Goal: Task Accomplishment & Management: Complete application form

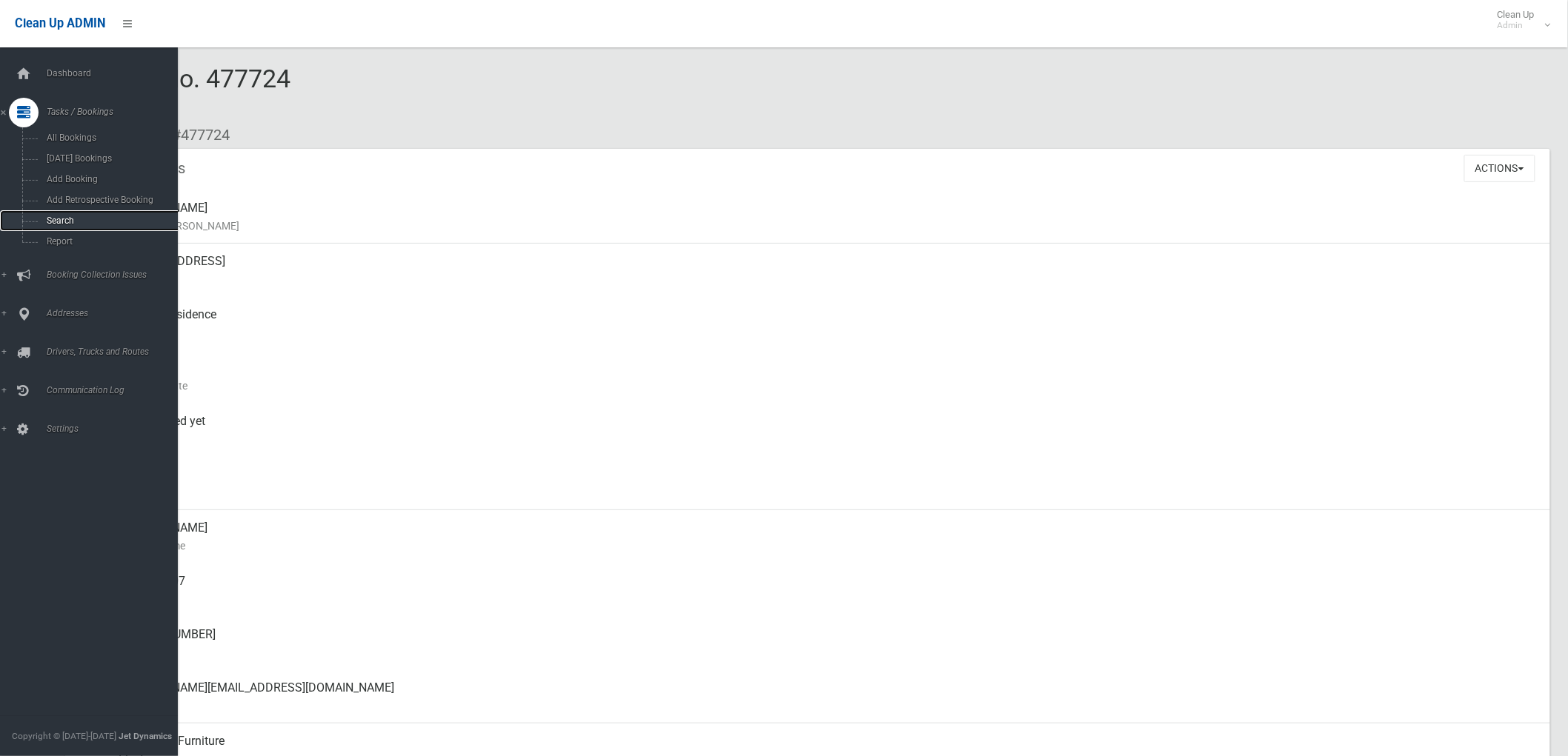
click at [43, 223] on span "Search" at bounding box center [110, 220] width 136 height 10
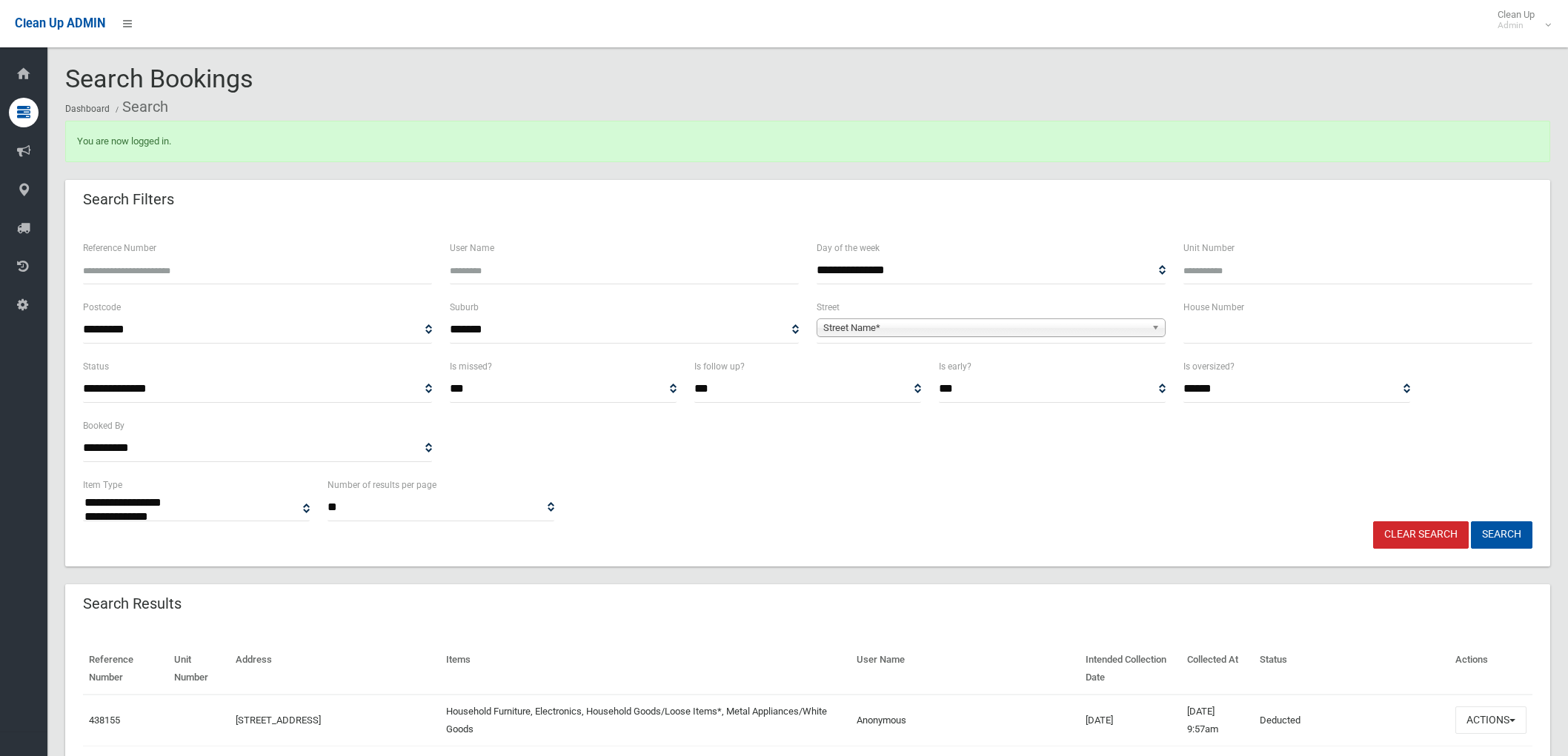
select select
click at [1187, 328] on input "text" at bounding box center [1358, 330] width 349 height 27
type input "**"
click at [1140, 334] on span "Street Name*" at bounding box center [985, 327] width 323 height 17
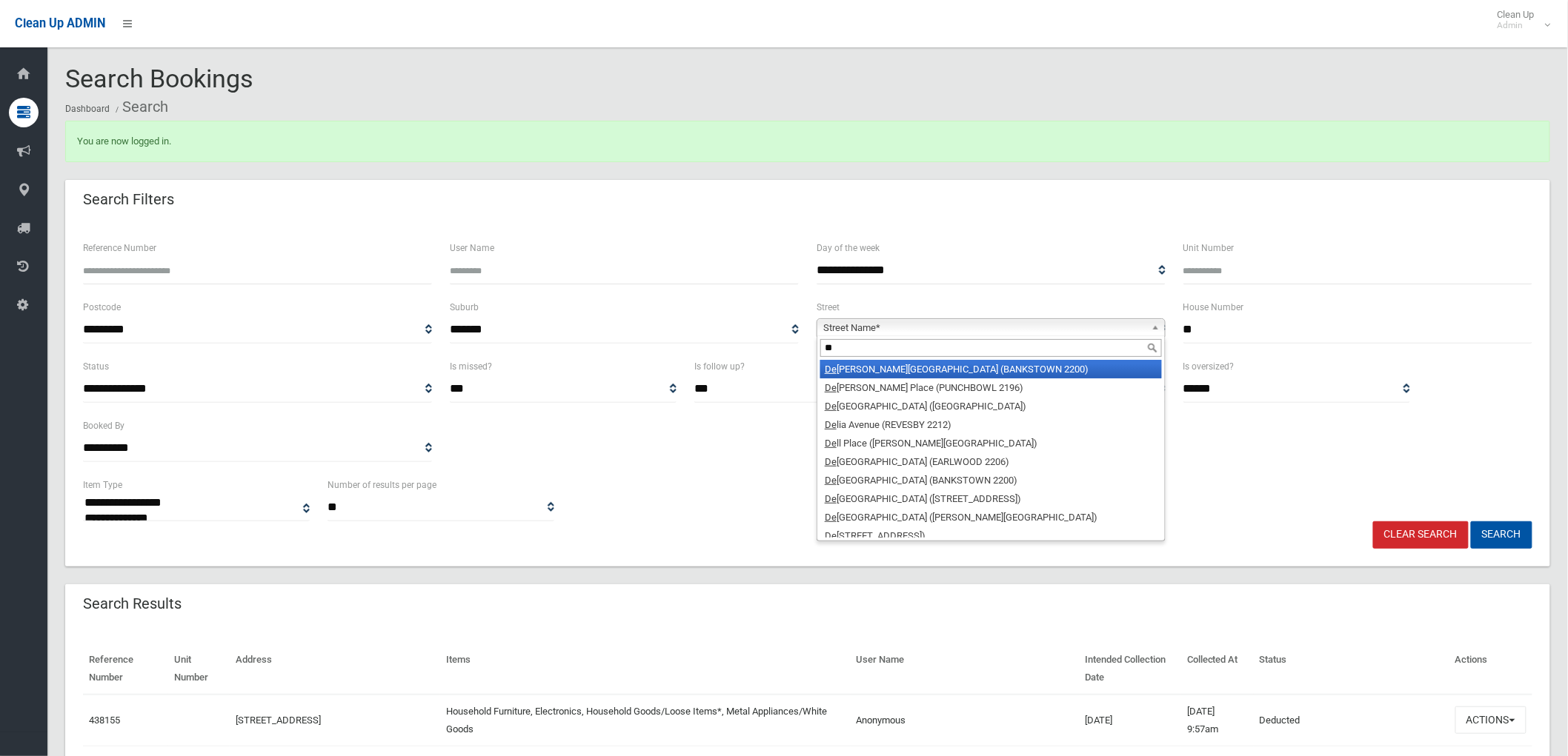
type input "*"
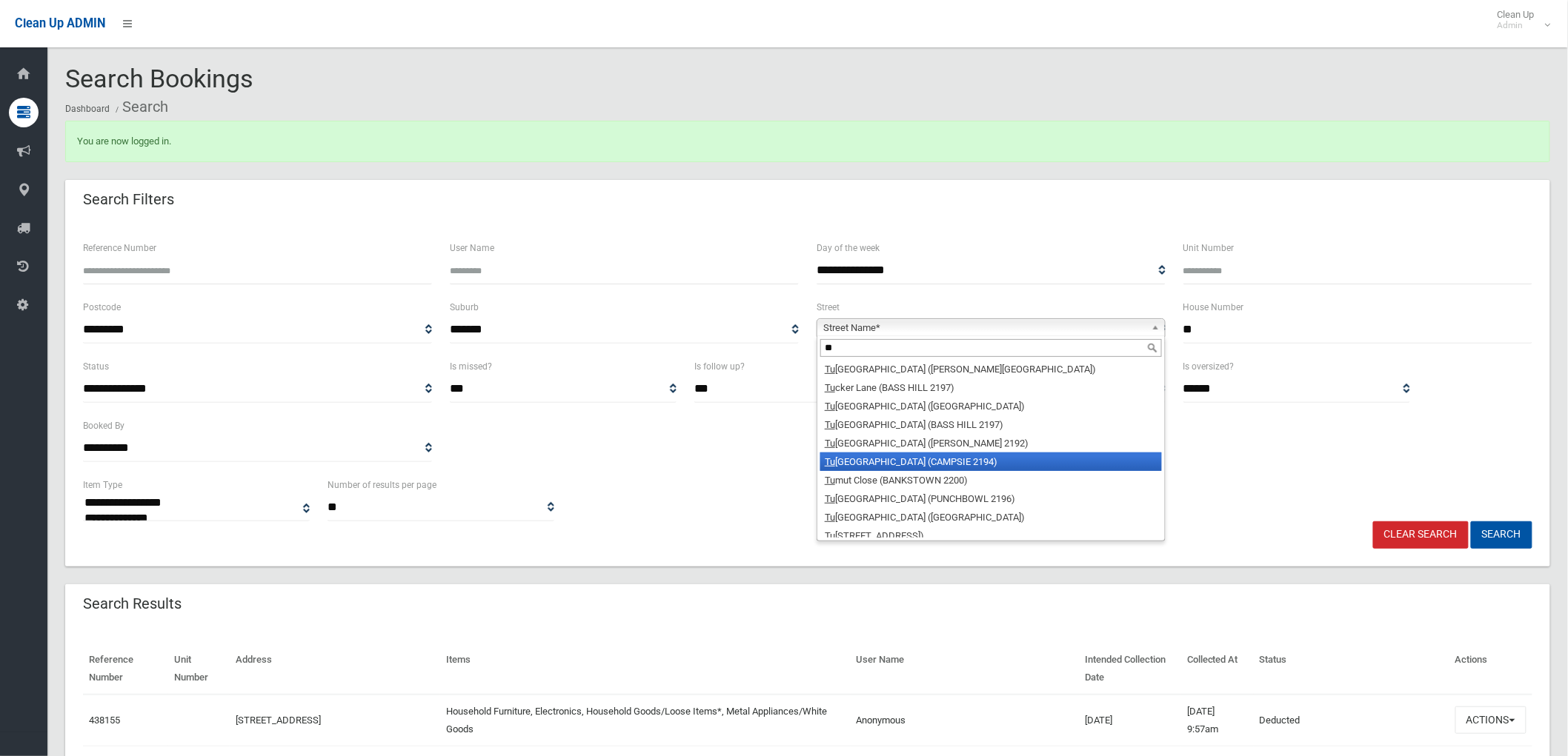
scroll to position [44, 0]
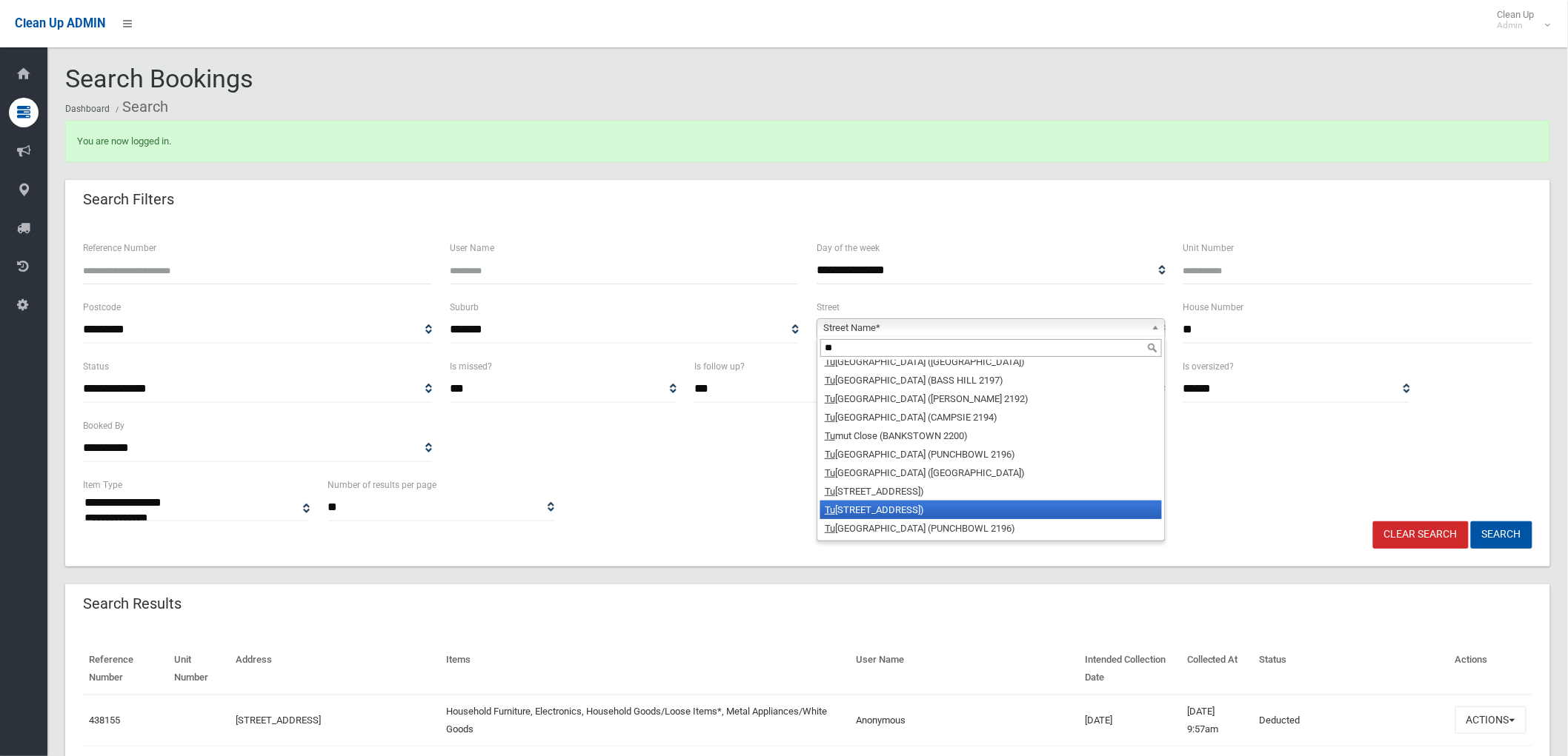
type input "*"
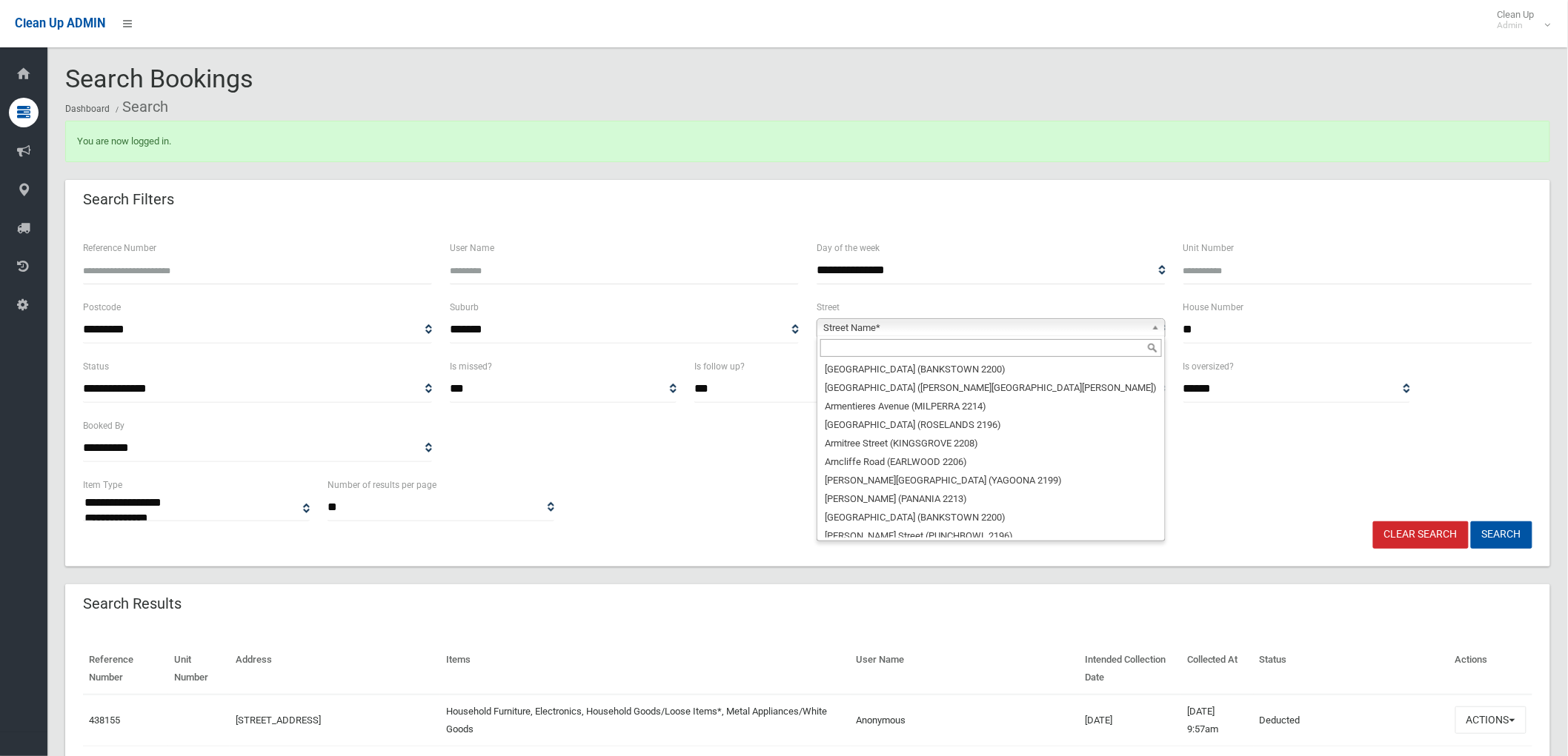
scroll to position [17, 0]
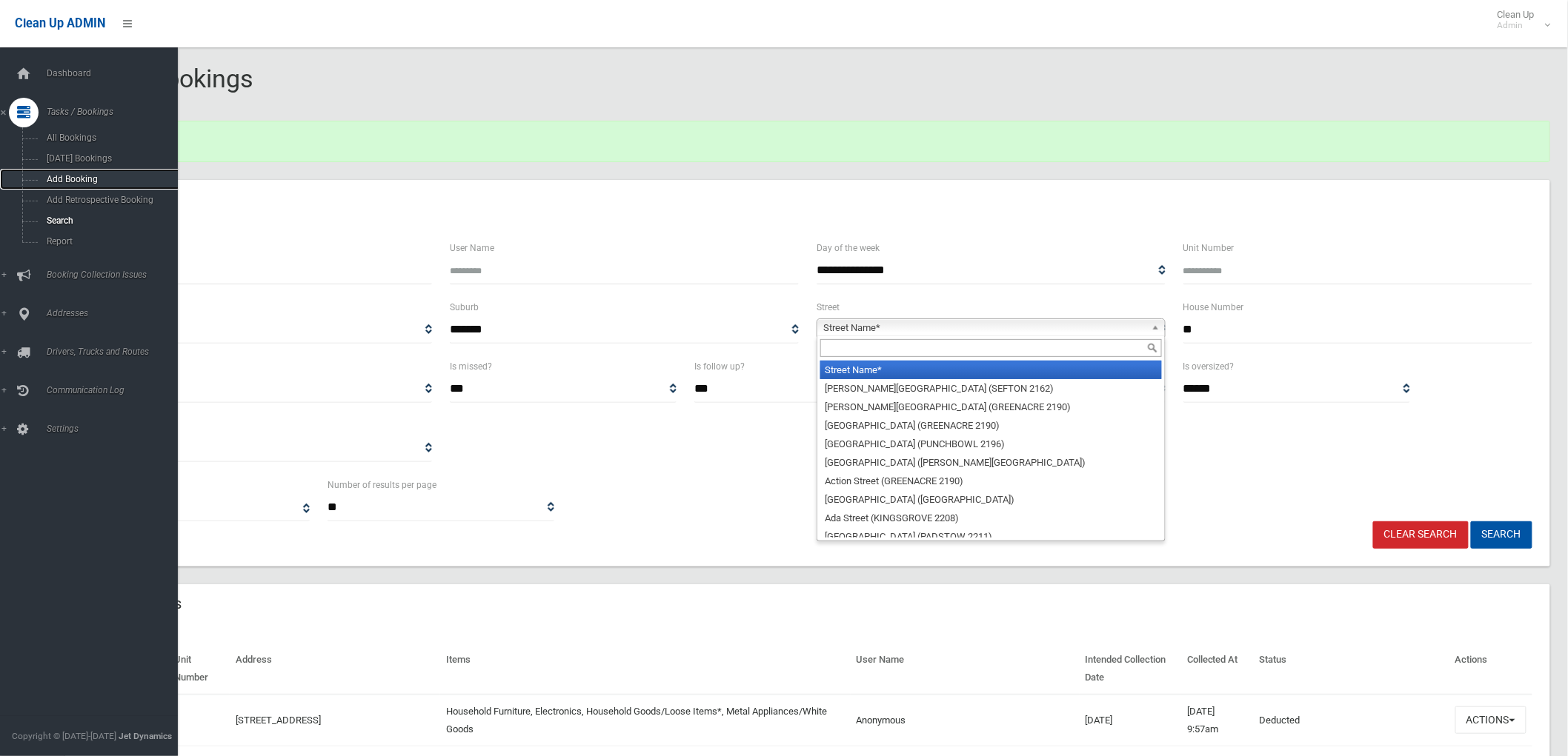
click at [65, 175] on span "Add Booking" at bounding box center [110, 179] width 136 height 10
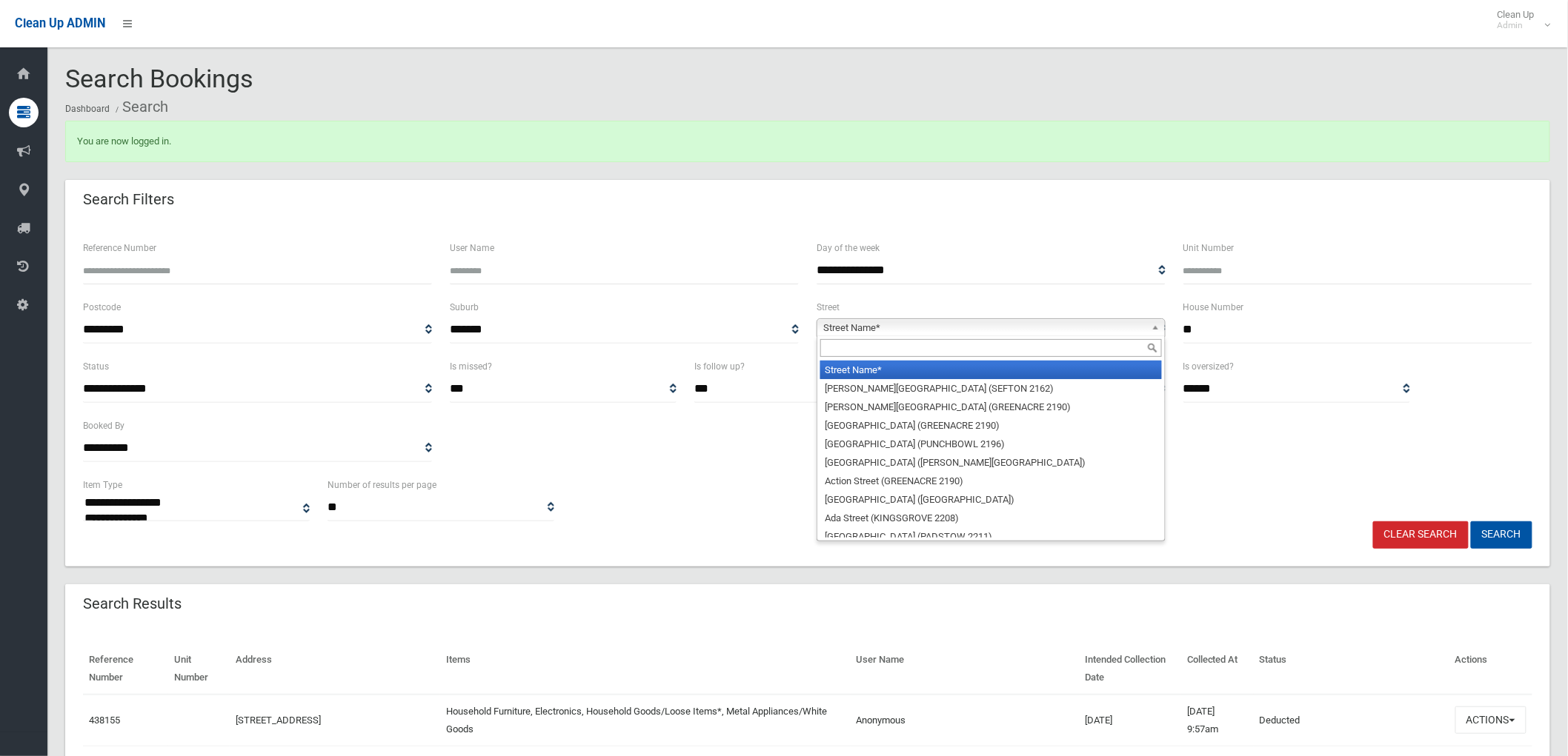
click at [979, 327] on span "Street Name*" at bounding box center [985, 327] width 323 height 17
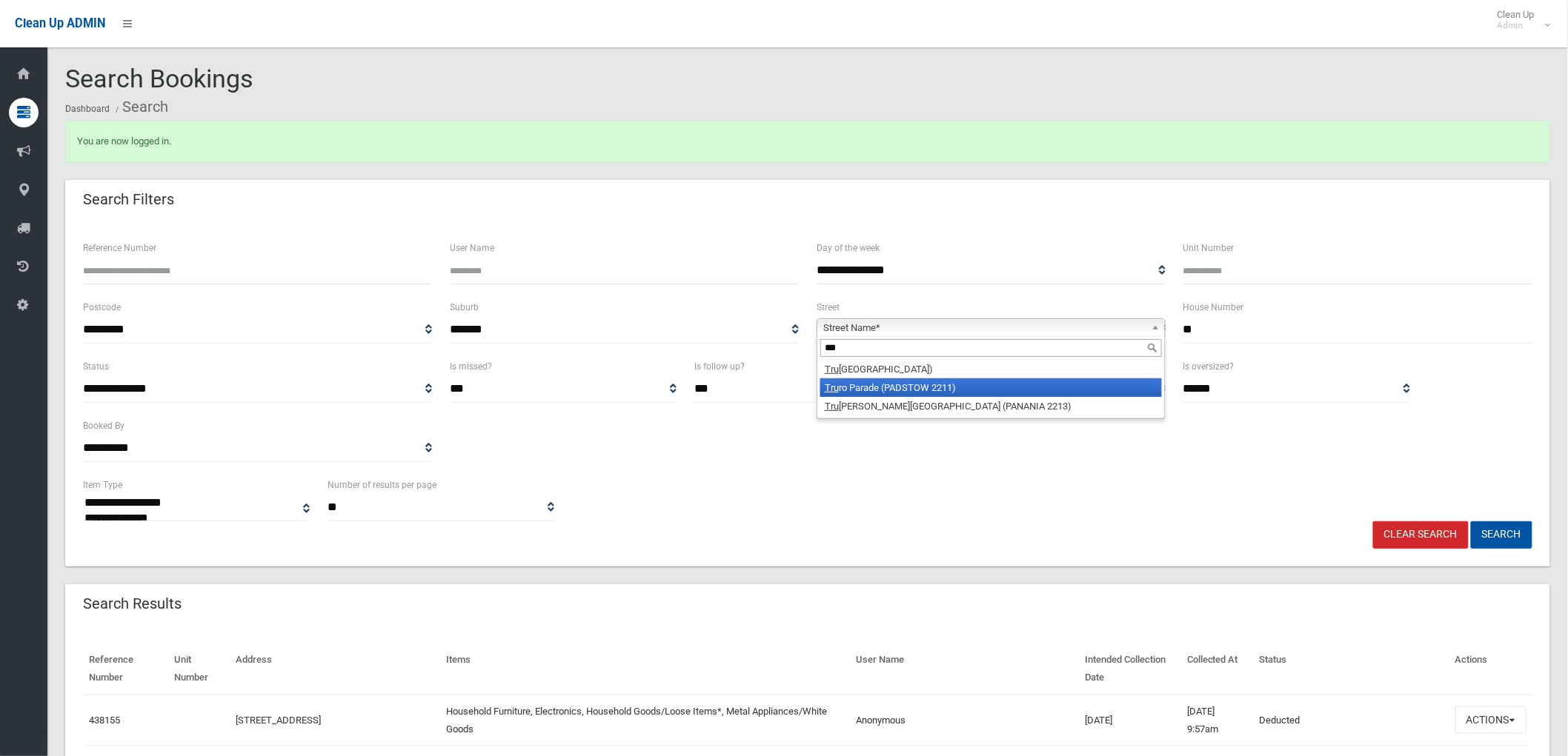
type input "***"
click at [930, 389] on li "Tru ro Parade (PADSTOW 2211)" at bounding box center [991, 388] width 342 height 18
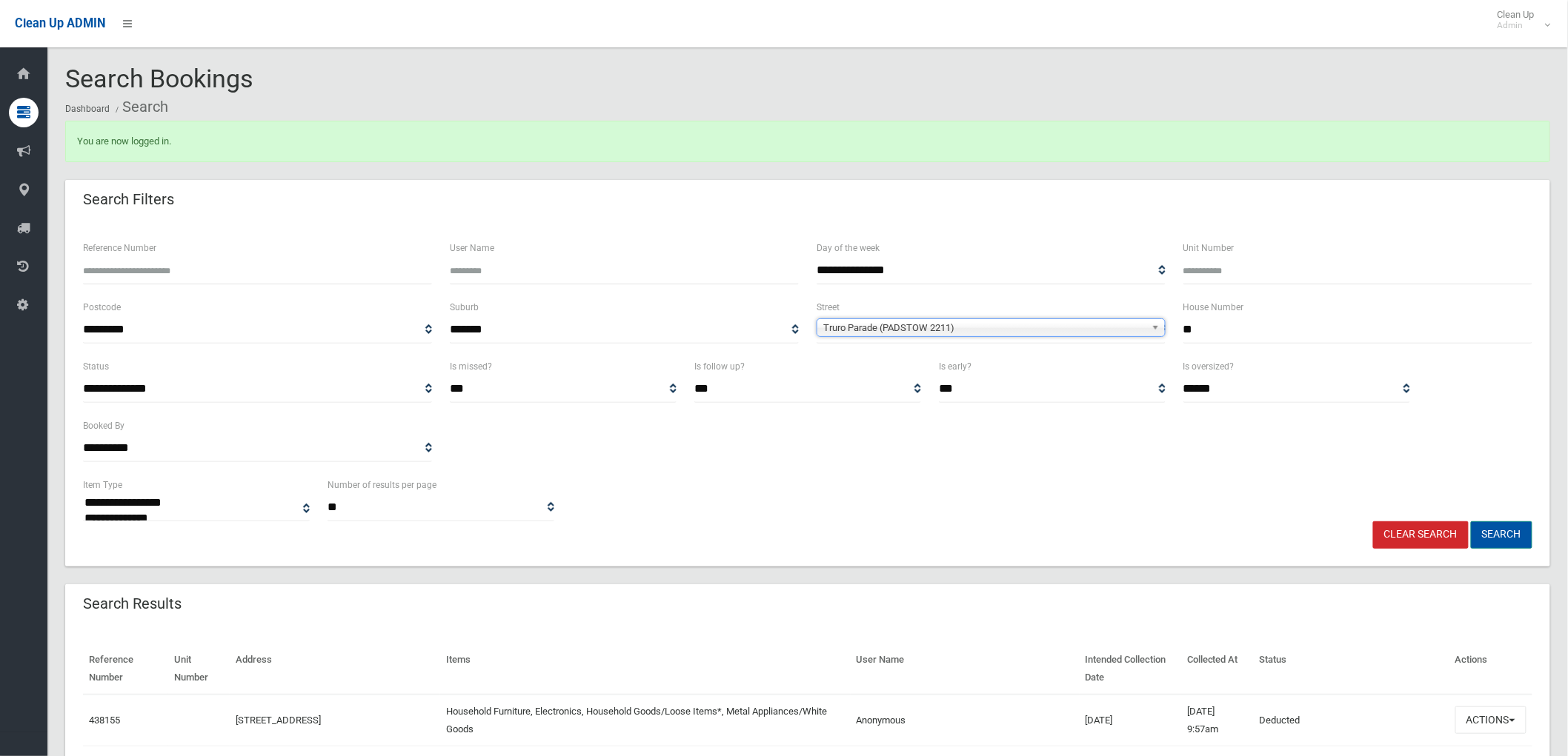
click at [1508, 537] on button "Search" at bounding box center [1501, 535] width 61 height 27
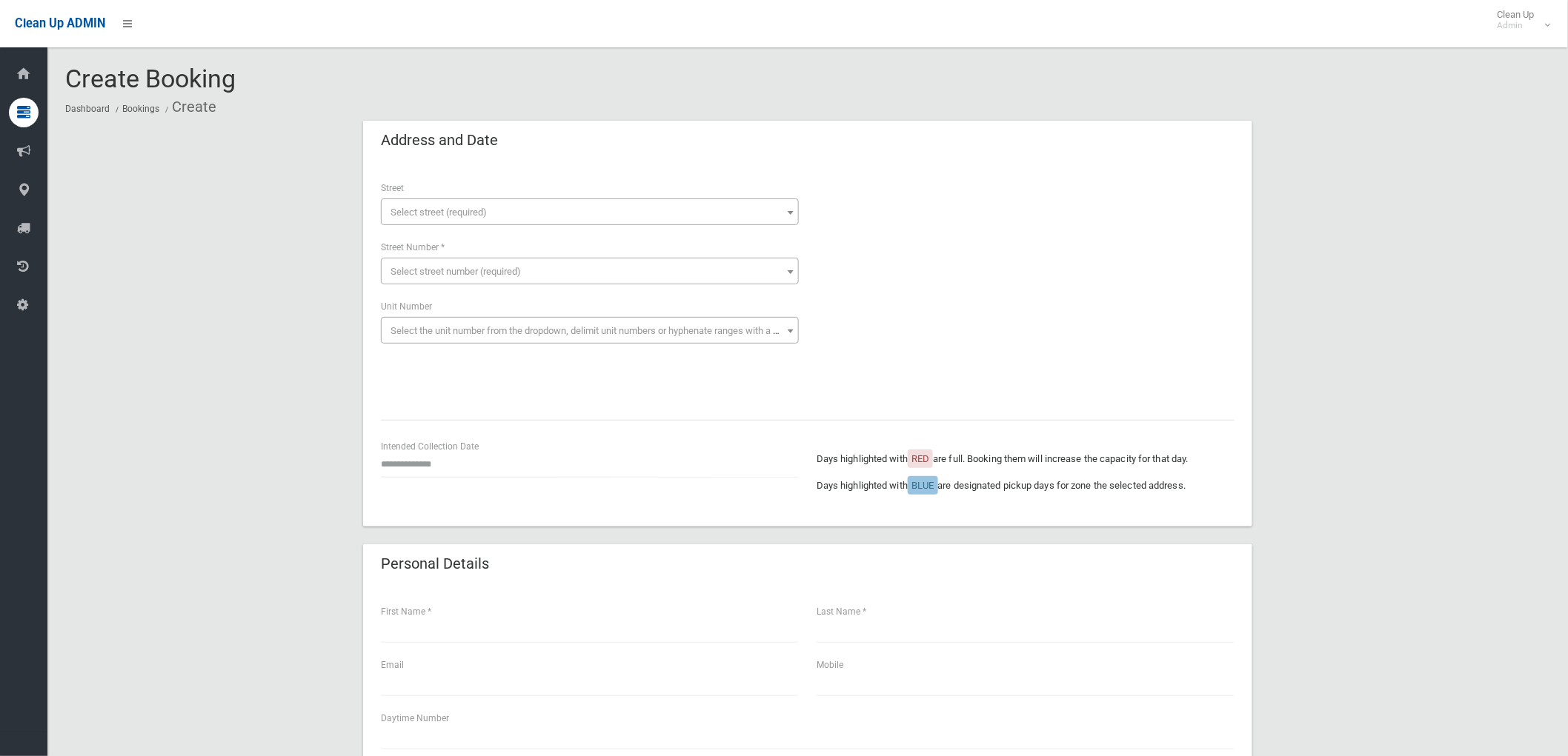
click at [548, 205] on span "Select street (required)" at bounding box center [590, 213] width 411 height 21
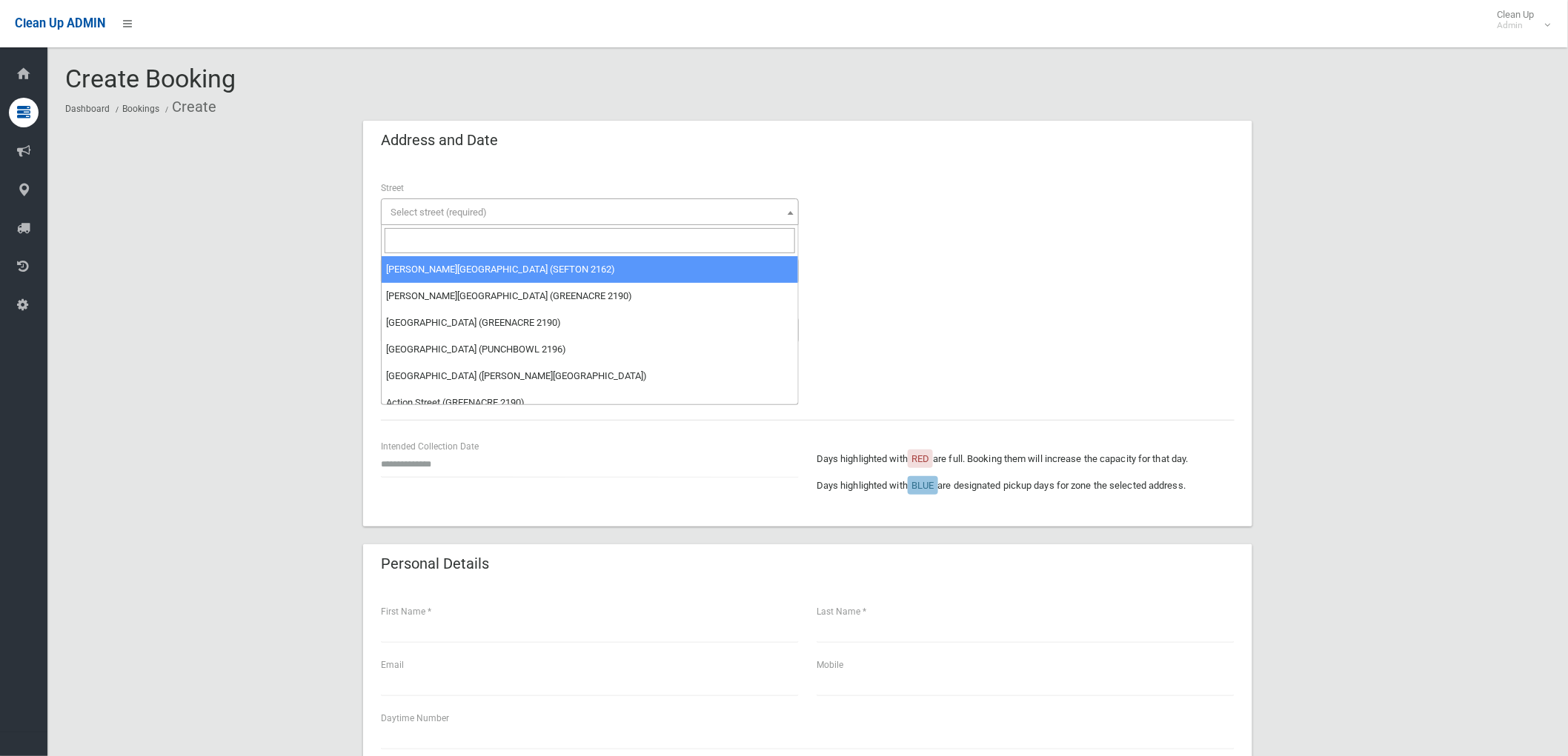
click at [547, 237] on input "search" at bounding box center [590, 240] width 411 height 25
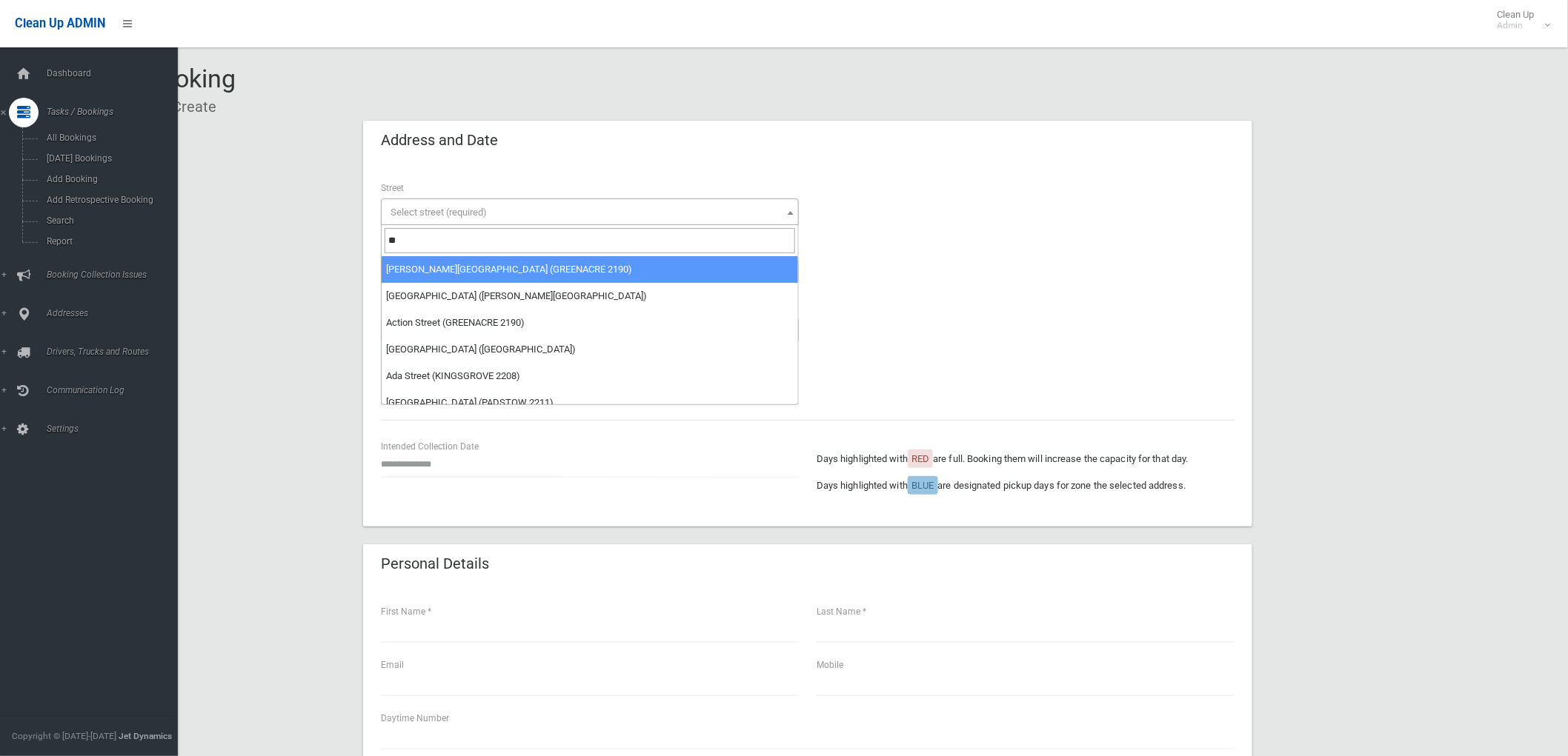
type input "**"
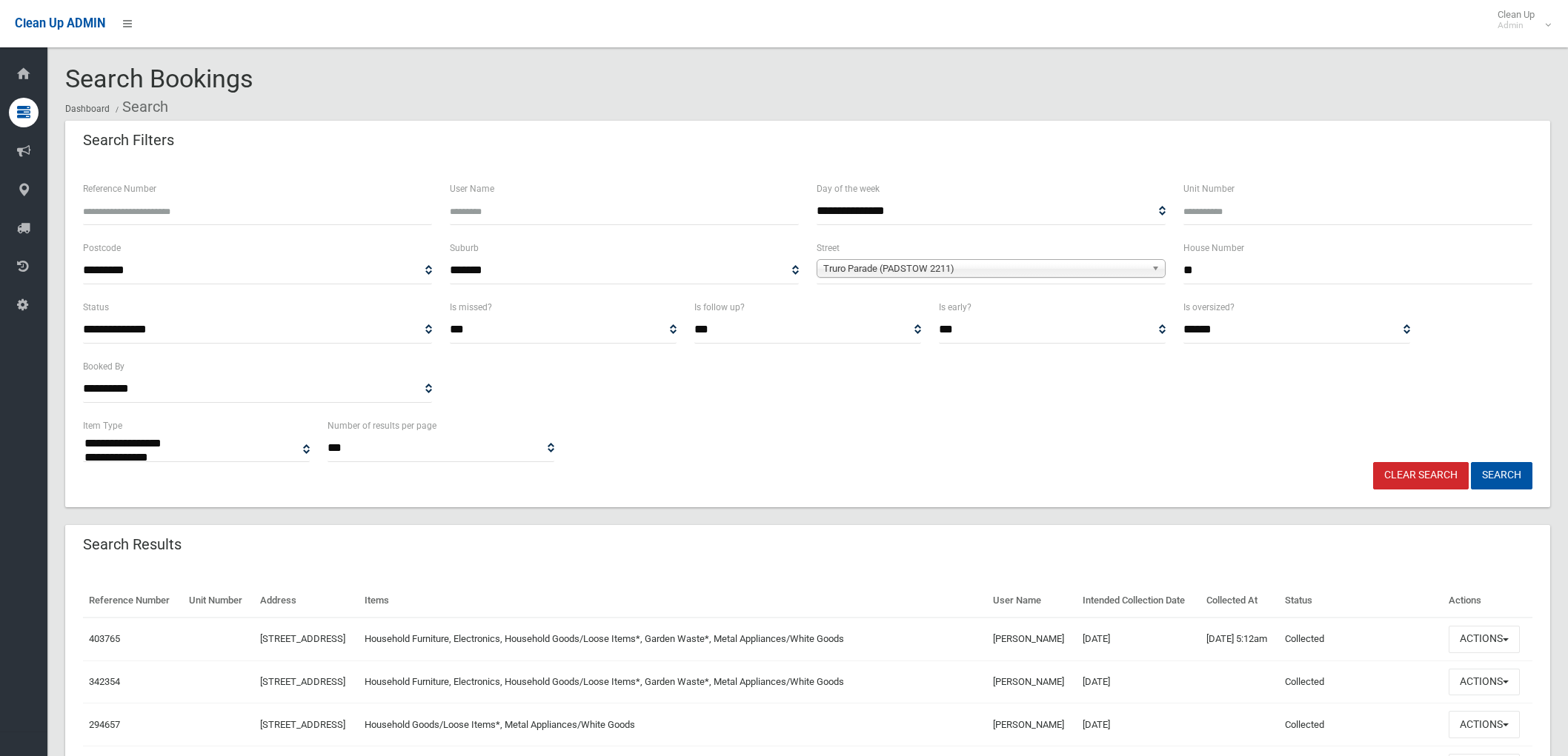
select select
click at [1477, 653] on button "Actions" at bounding box center [1485, 640] width 72 height 27
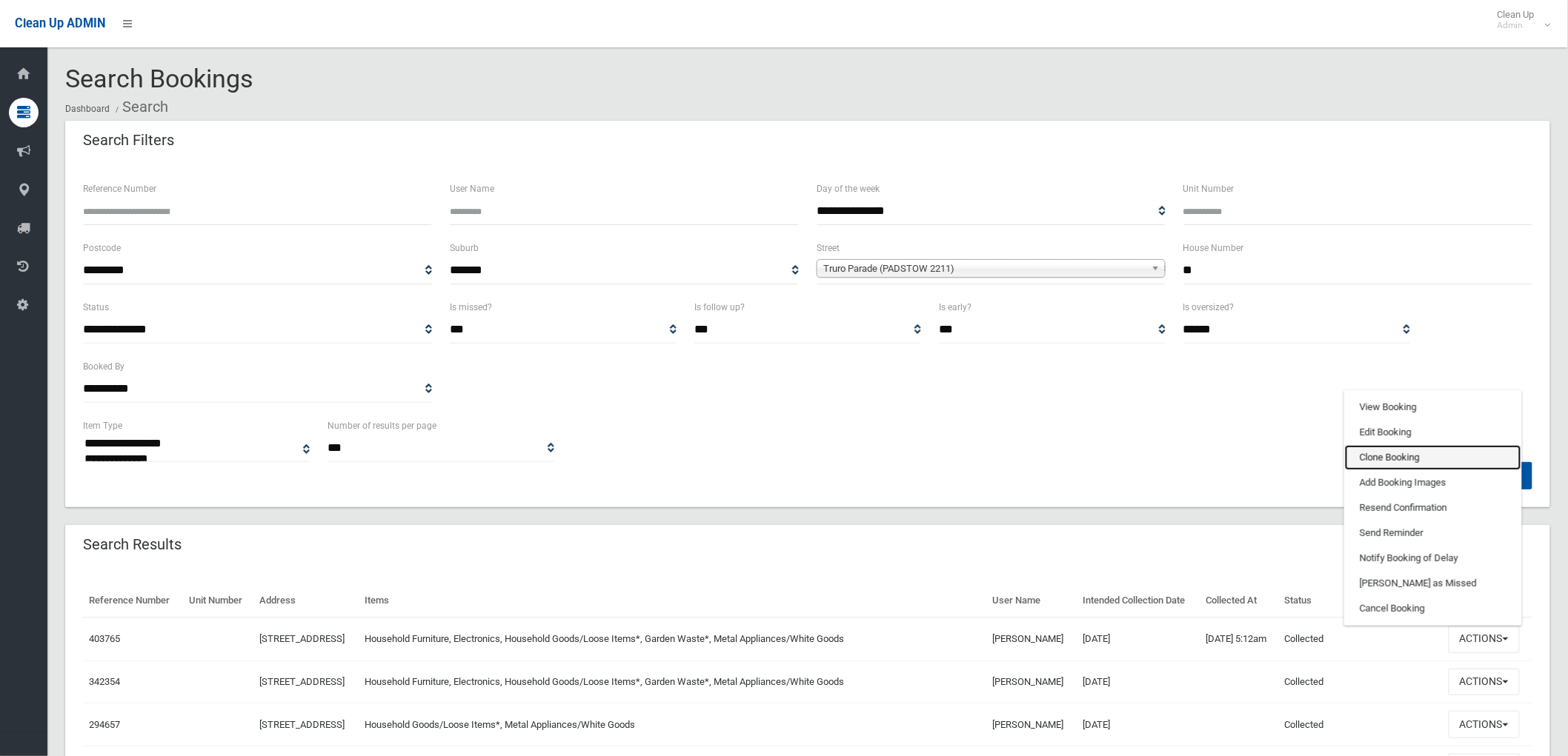
click at [1396, 470] on link "Clone Booking" at bounding box center [1433, 457] width 176 height 25
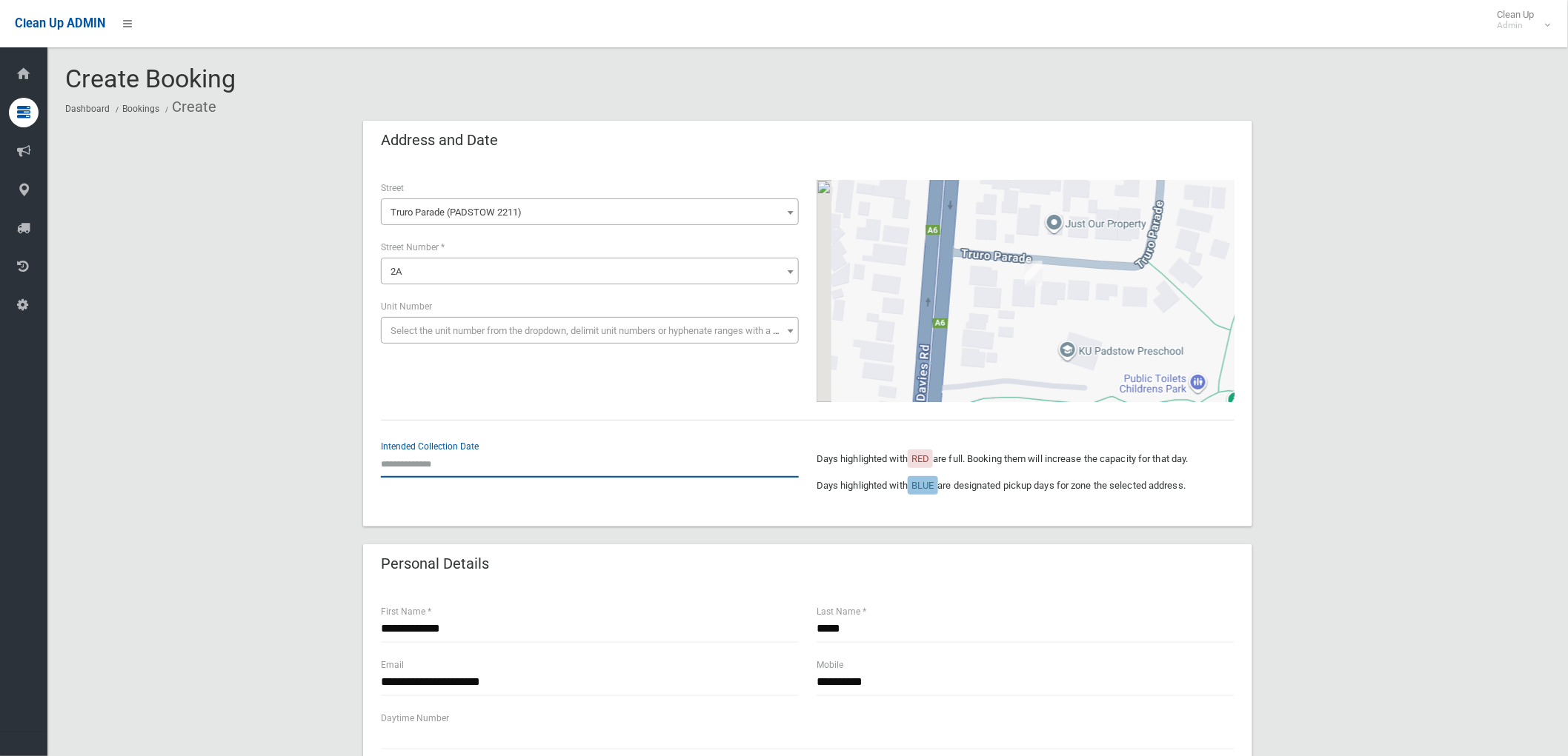
click at [446, 463] on input "text" at bounding box center [590, 464] width 418 height 27
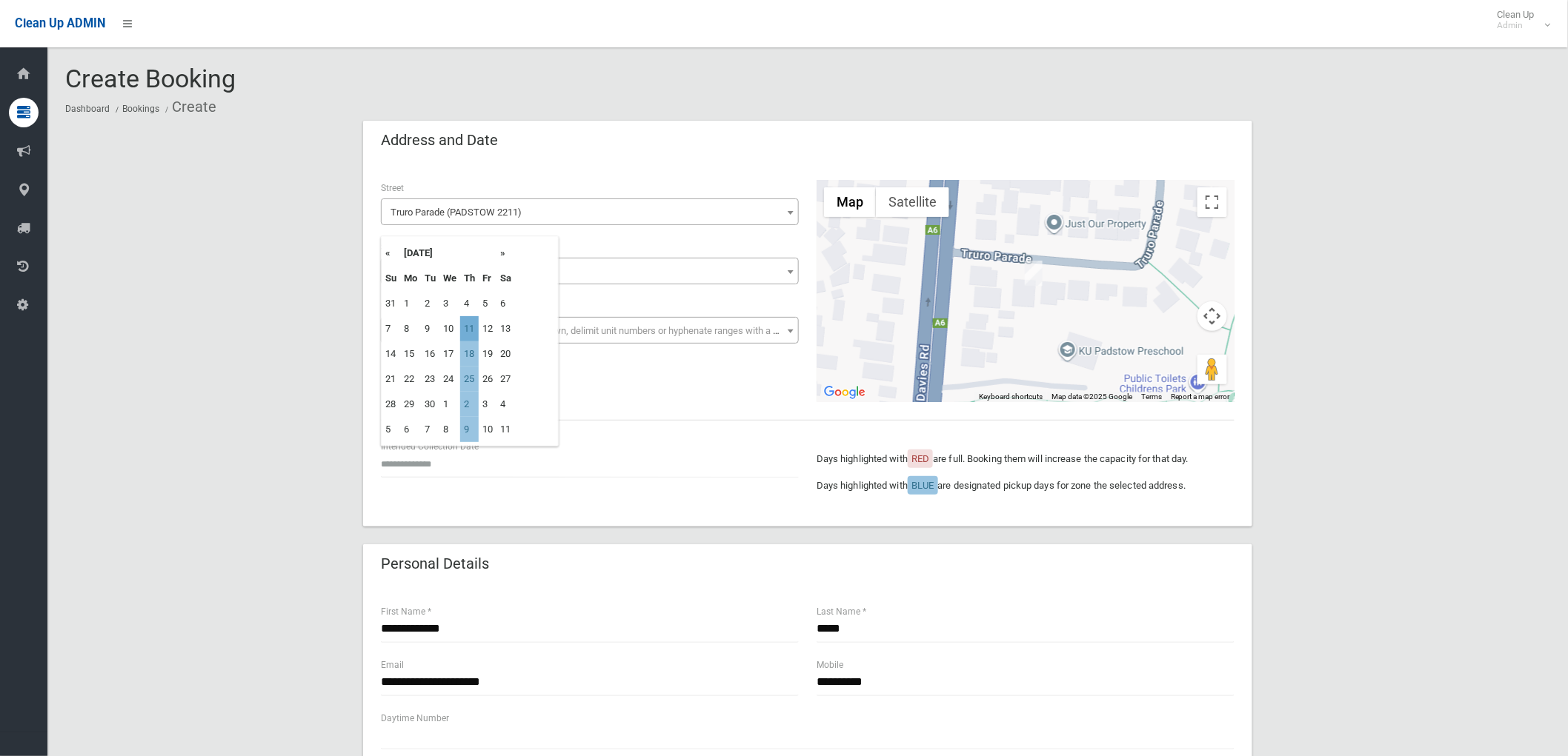
click at [476, 324] on td "11" at bounding box center [469, 328] width 18 height 25
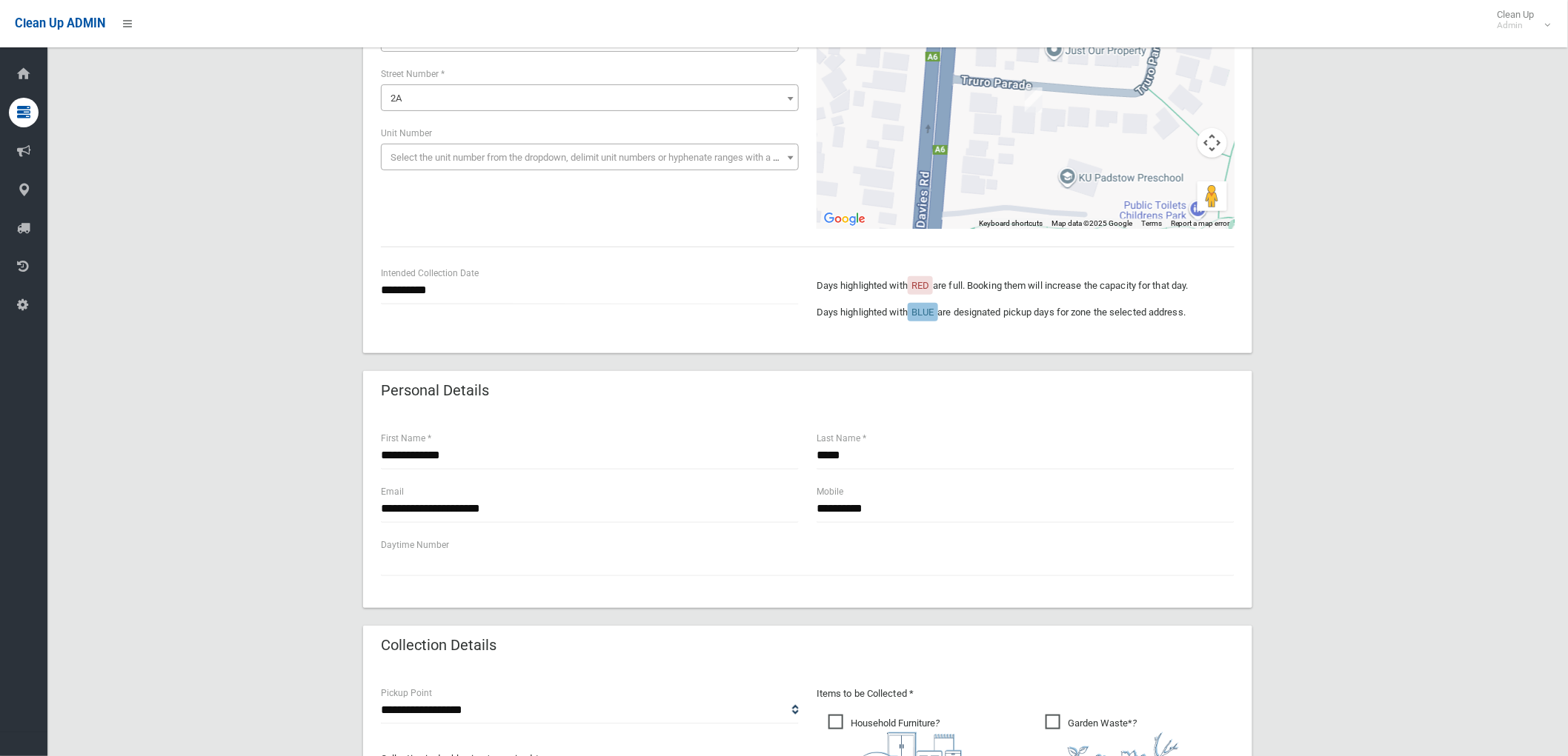
scroll to position [164, 0]
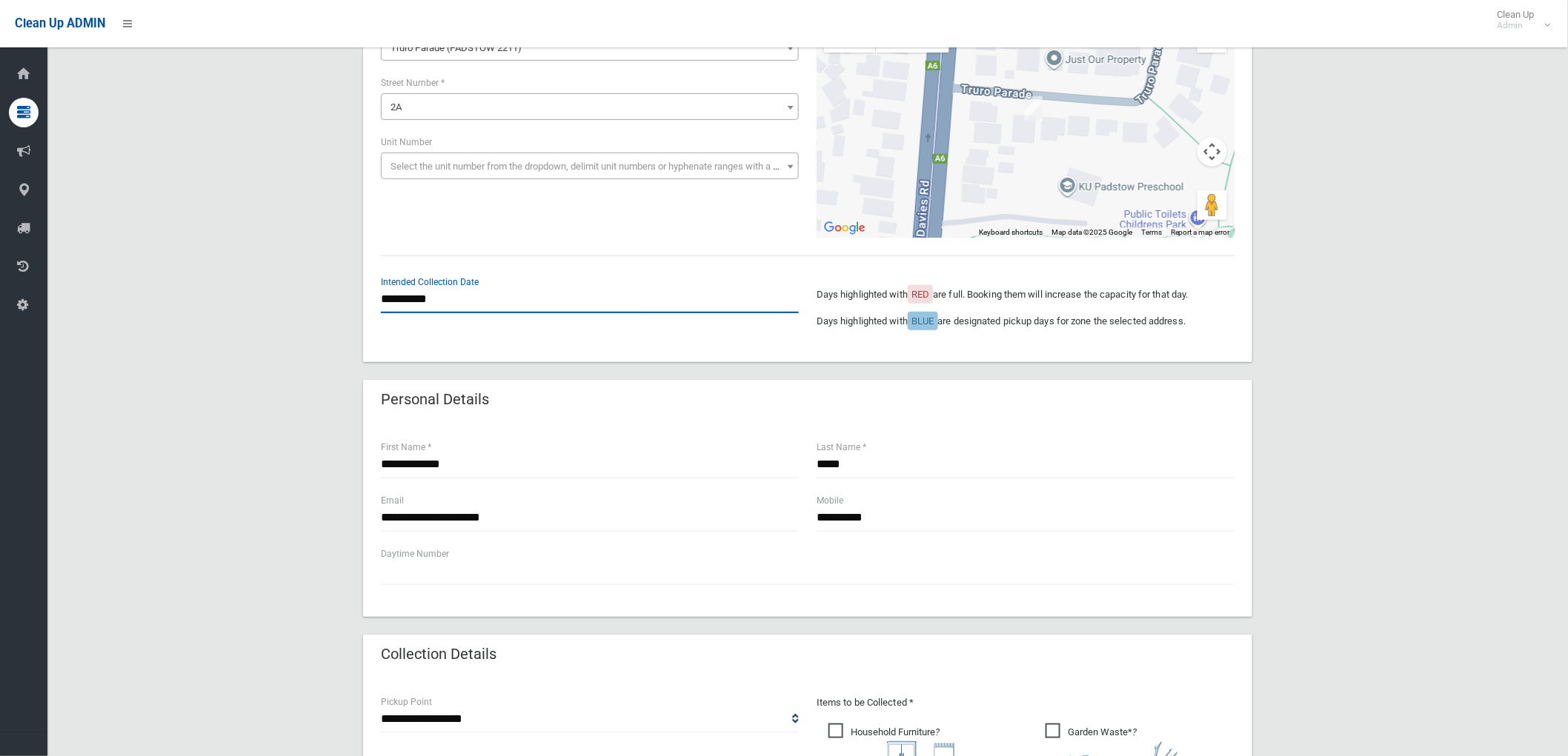
click at [454, 307] on input "**********" at bounding box center [590, 300] width 418 height 27
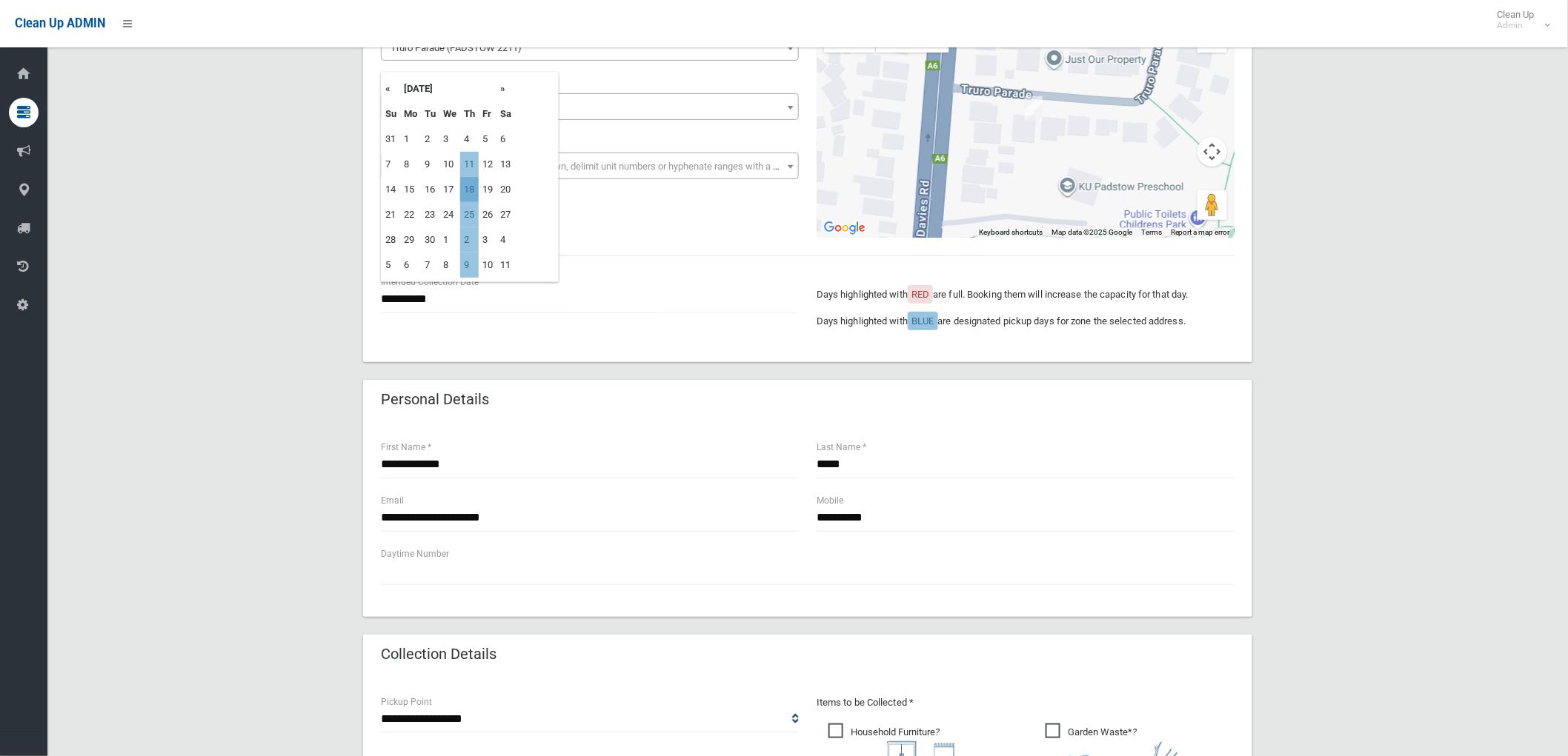
click at [468, 193] on td "18" at bounding box center [469, 189] width 18 height 25
type input "**********"
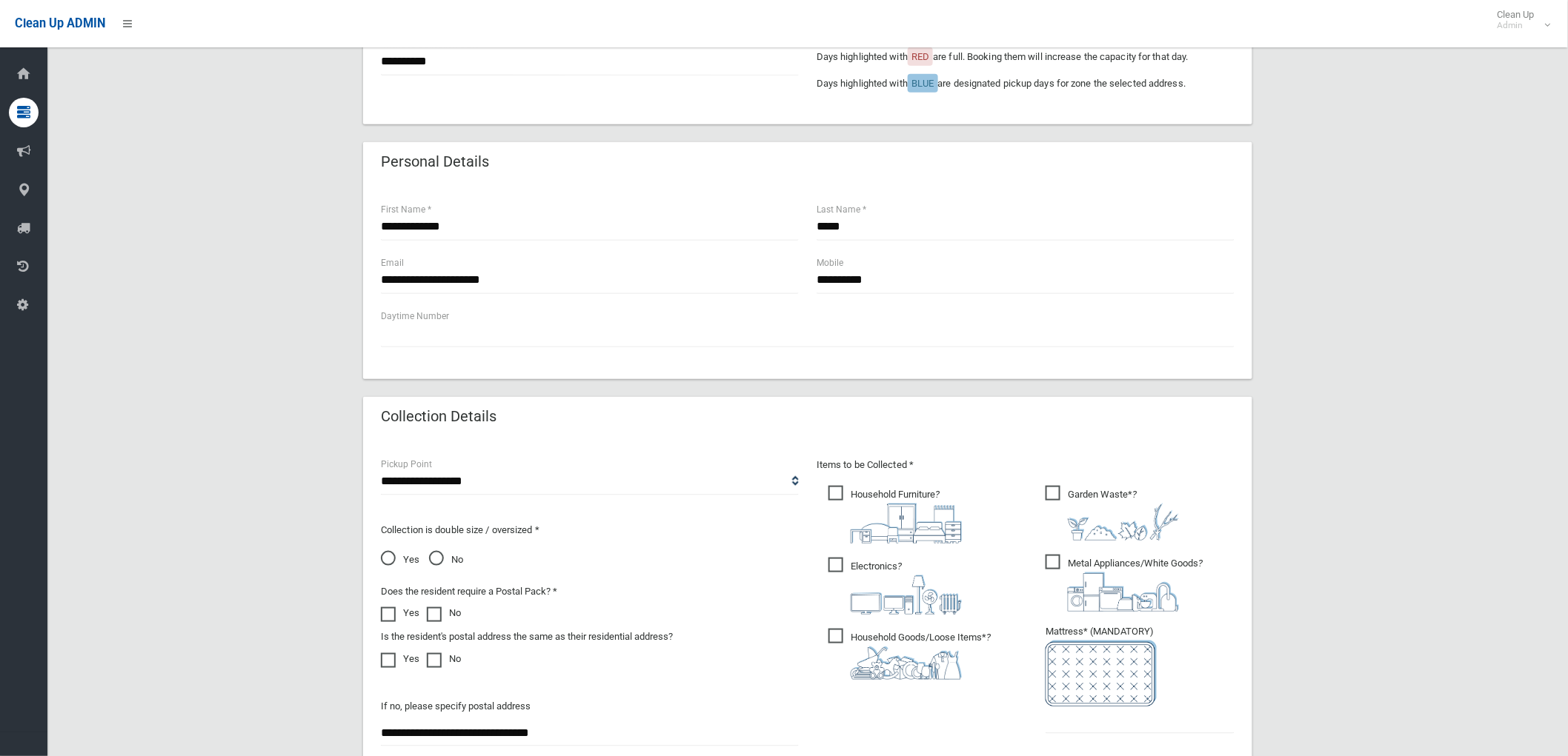
scroll to position [411, 0]
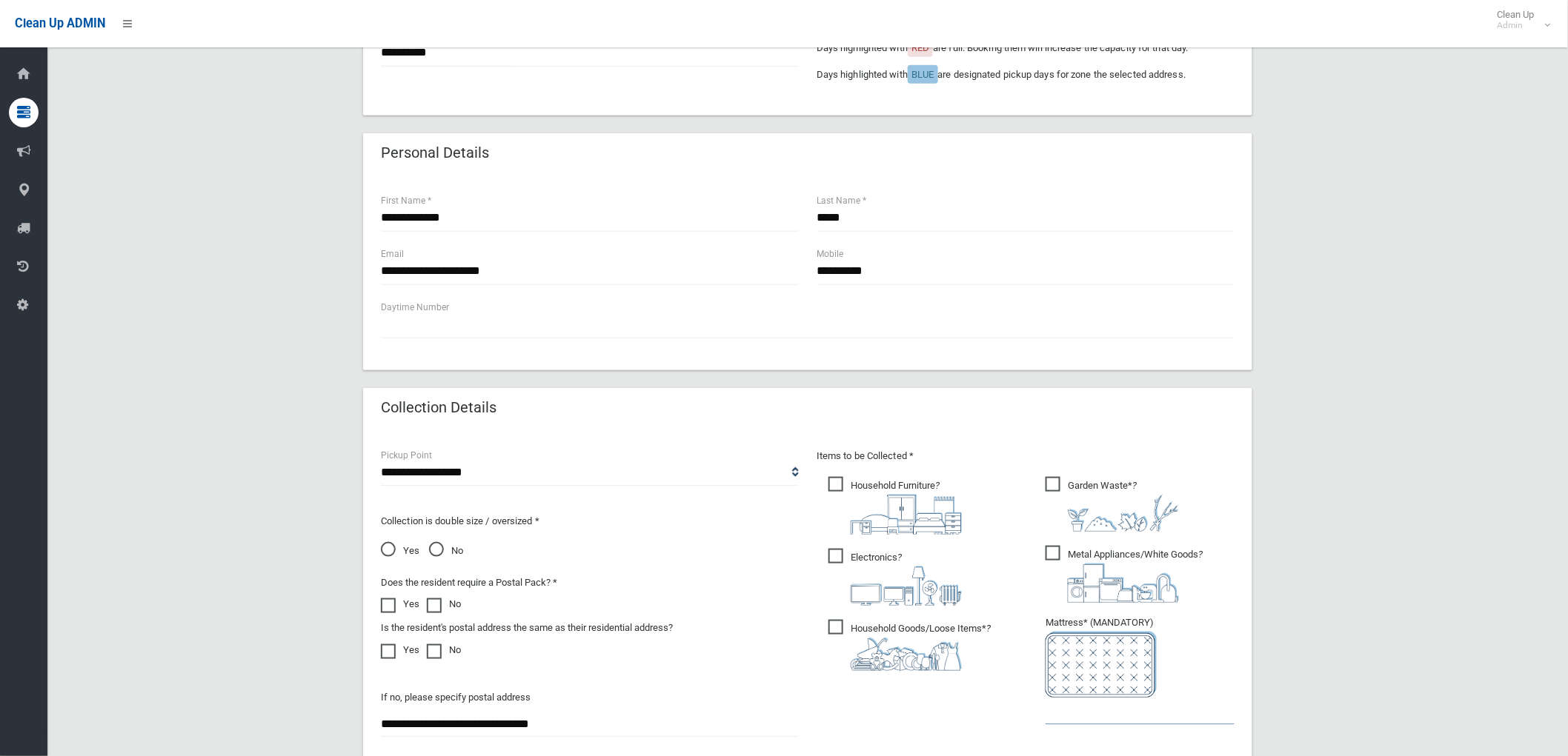
click at [1064, 700] on input "text" at bounding box center [1140, 711] width 189 height 27
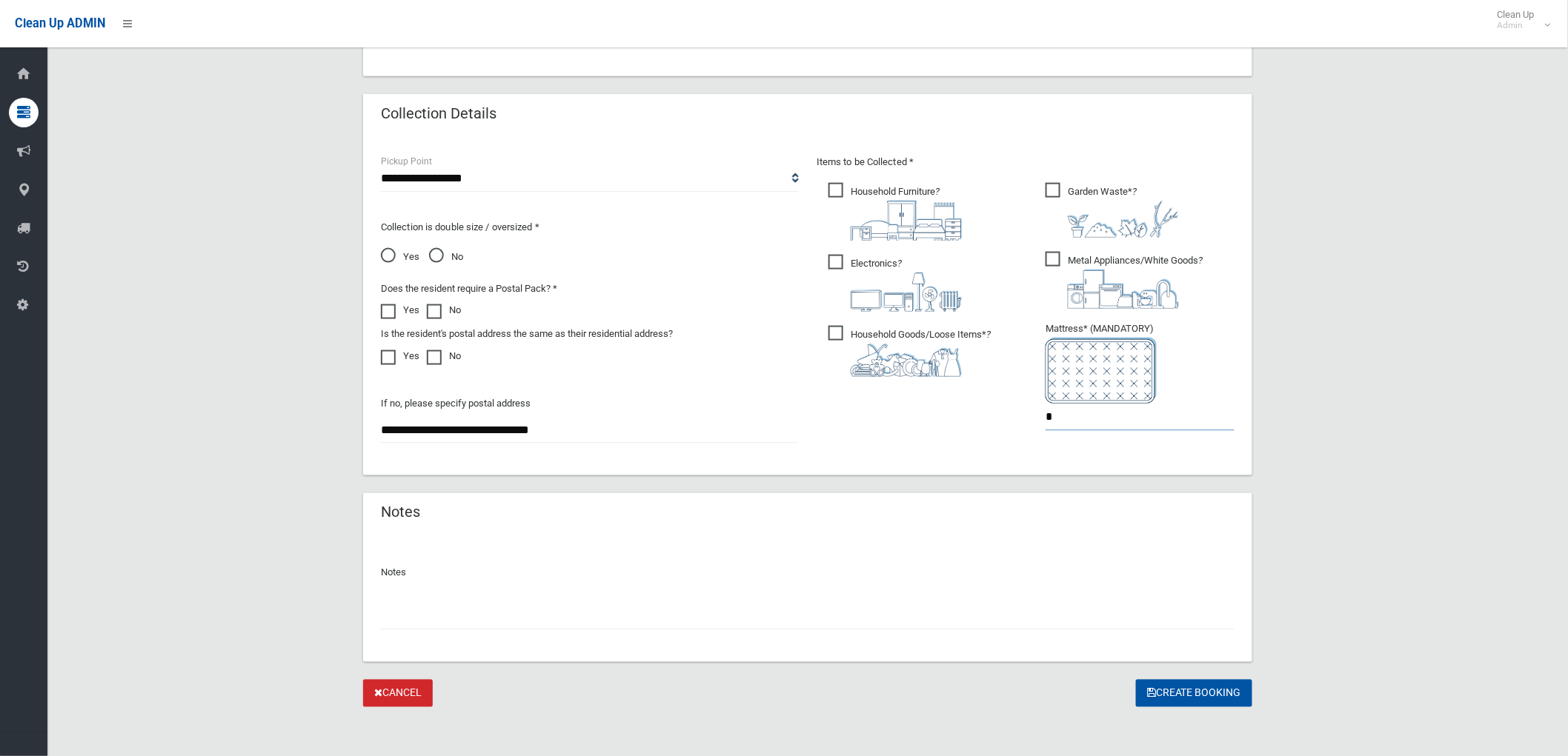
scroll to position [708, 0]
type input "*"
click at [1053, 187] on span "Garden Waste* ?" at bounding box center [1111, 207] width 133 height 55
click at [1187, 685] on button "Create Booking" at bounding box center [1194, 691] width 116 height 27
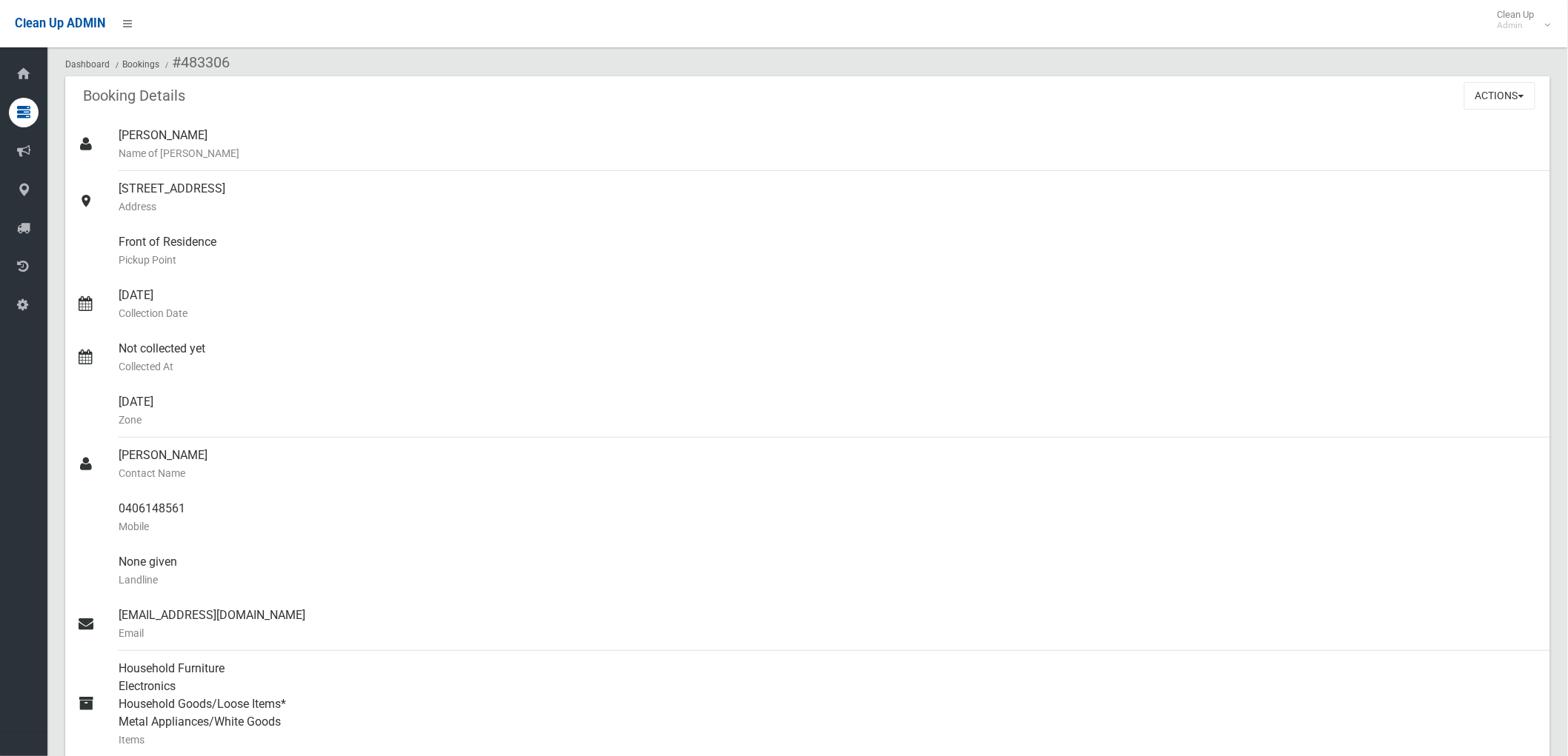
scroll to position [329, 0]
